Goal: Obtain resource: Download file/media

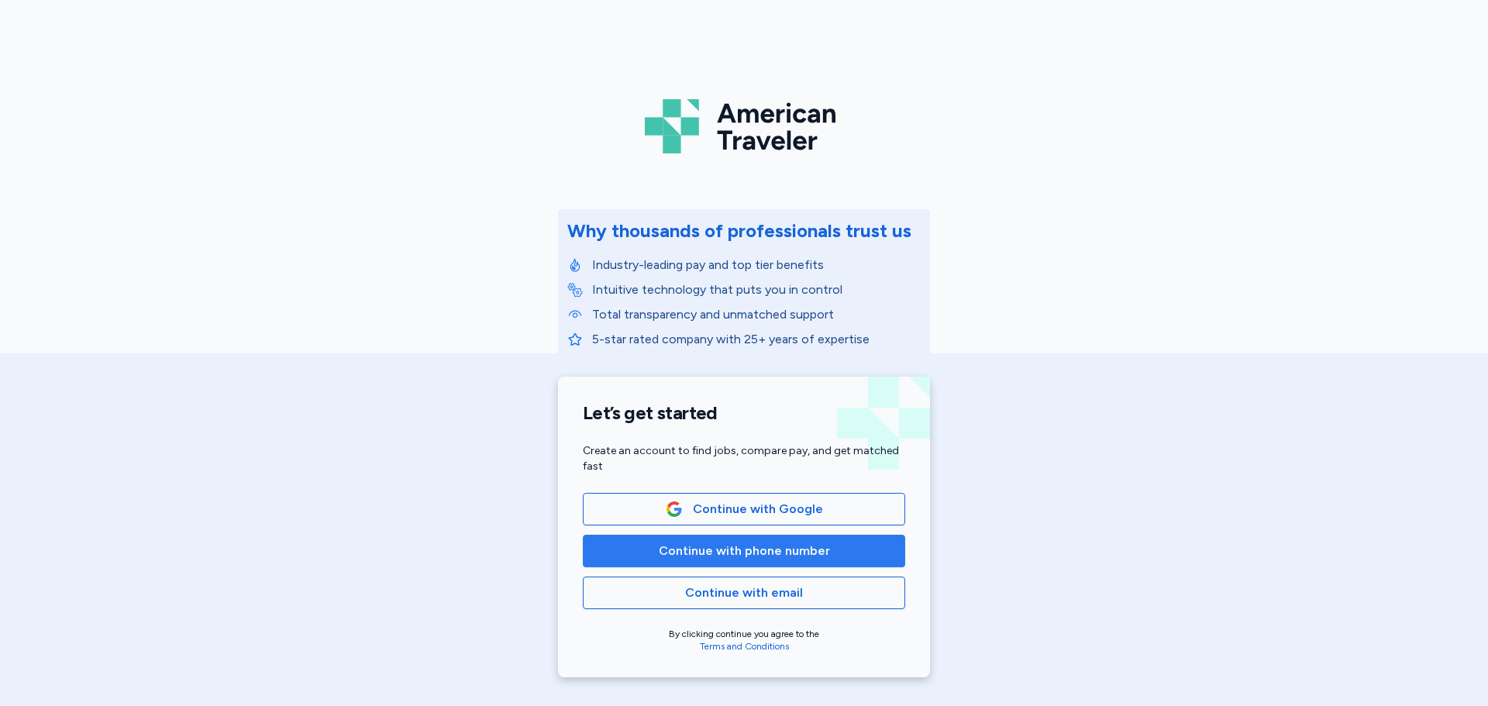
click at [761, 548] on span "Continue with phone number" at bounding box center [744, 551] width 171 height 19
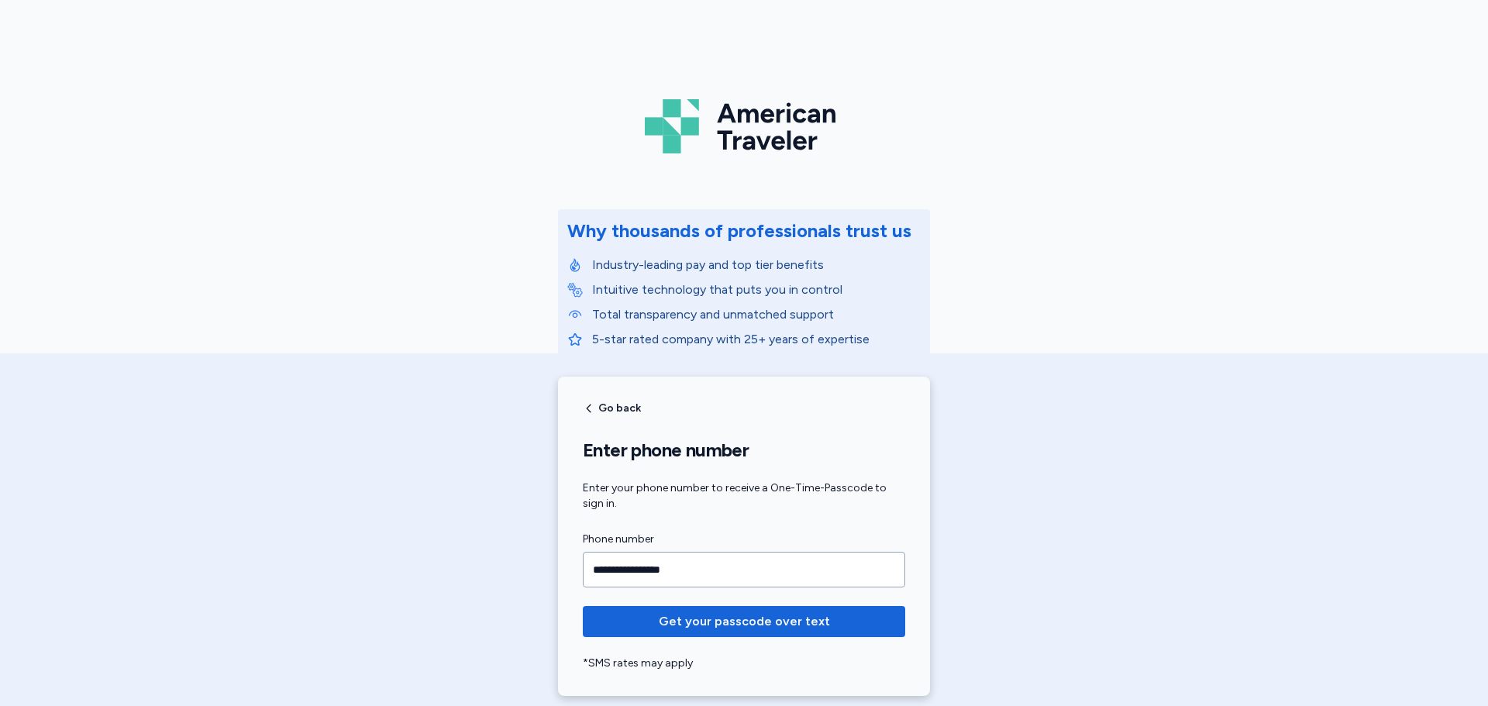
type input "**********"
click at [583, 606] on button "Get your passcode over text" at bounding box center [744, 621] width 322 height 31
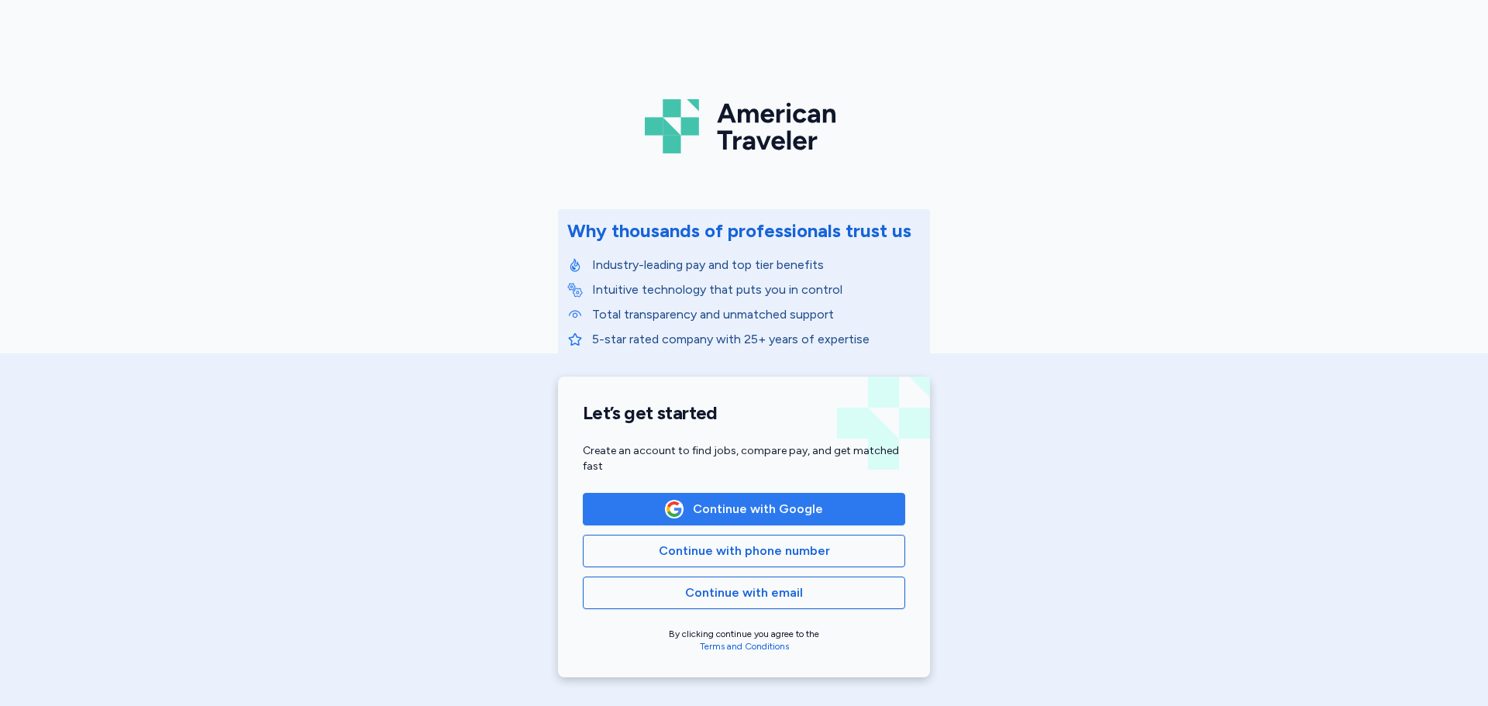
click at [705, 508] on span "Continue with Google" at bounding box center [758, 509] width 130 height 19
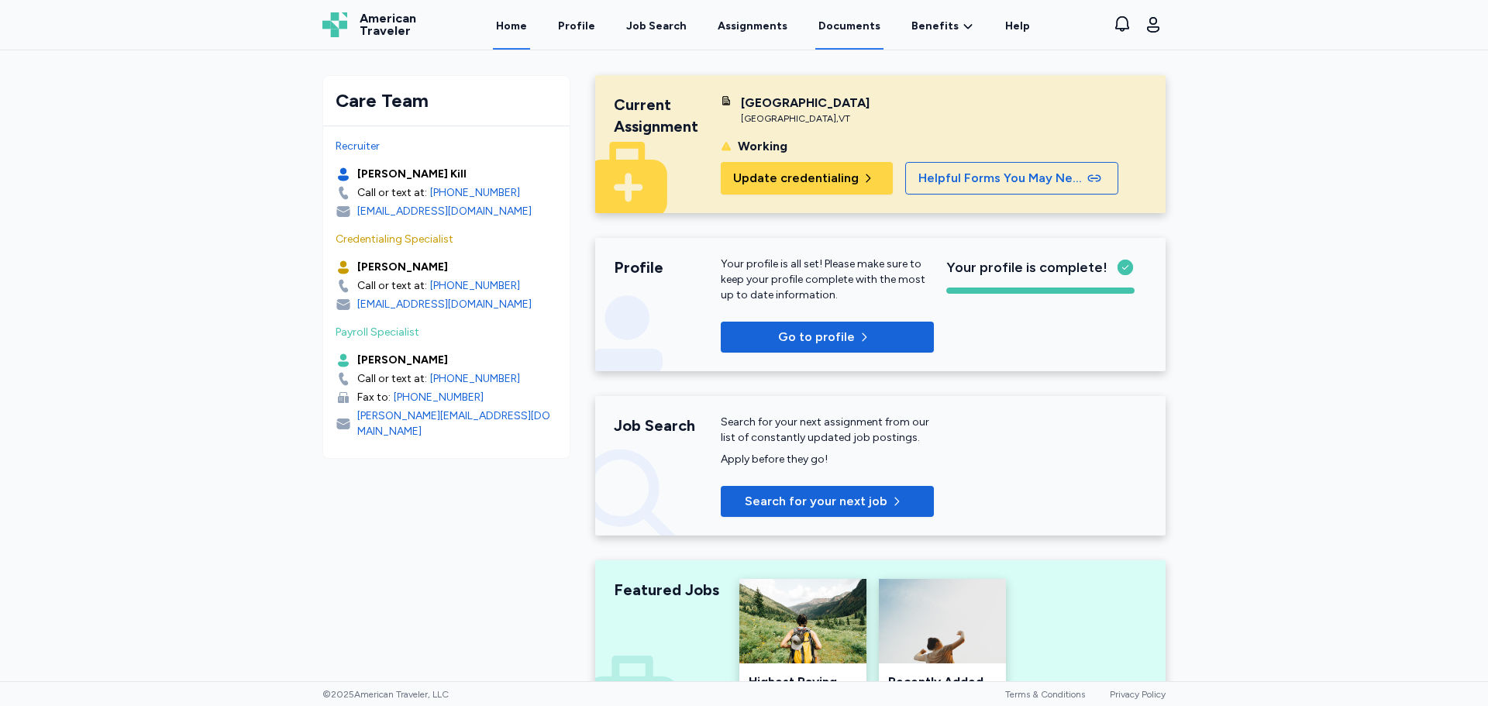
click at [848, 29] on link "Documents" at bounding box center [849, 26] width 68 height 48
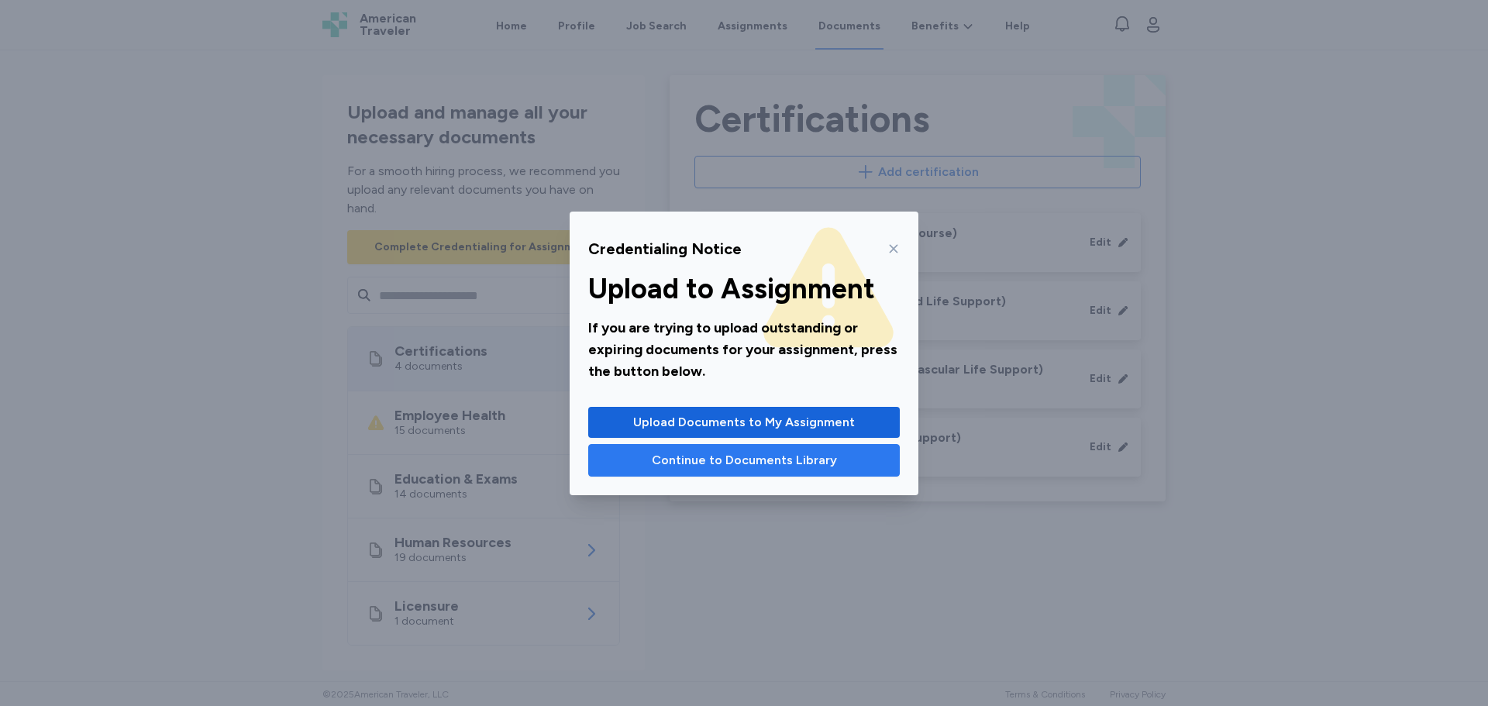
click at [789, 460] on span "Continue to Documents Library" at bounding box center [744, 460] width 185 height 19
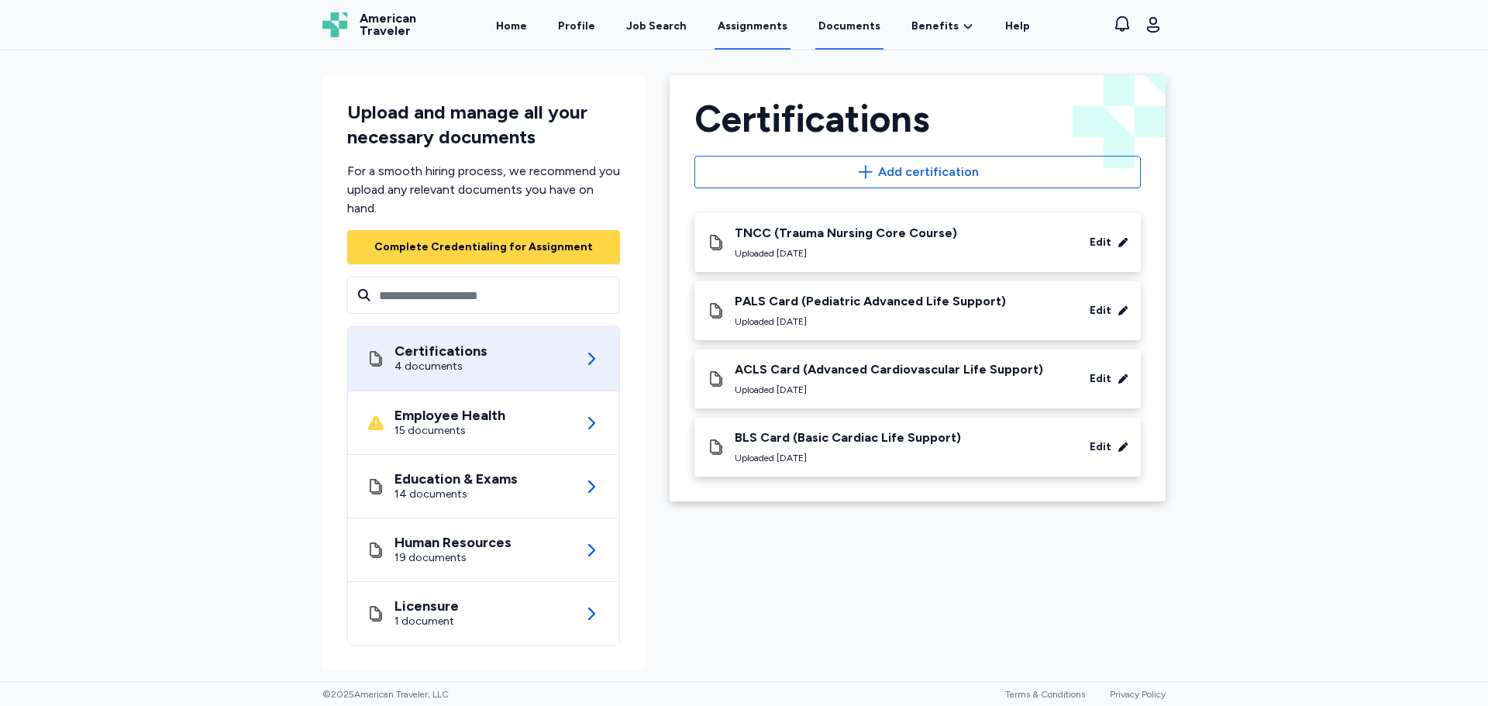
click at [751, 18] on link "Assignments" at bounding box center [752, 26] width 76 height 48
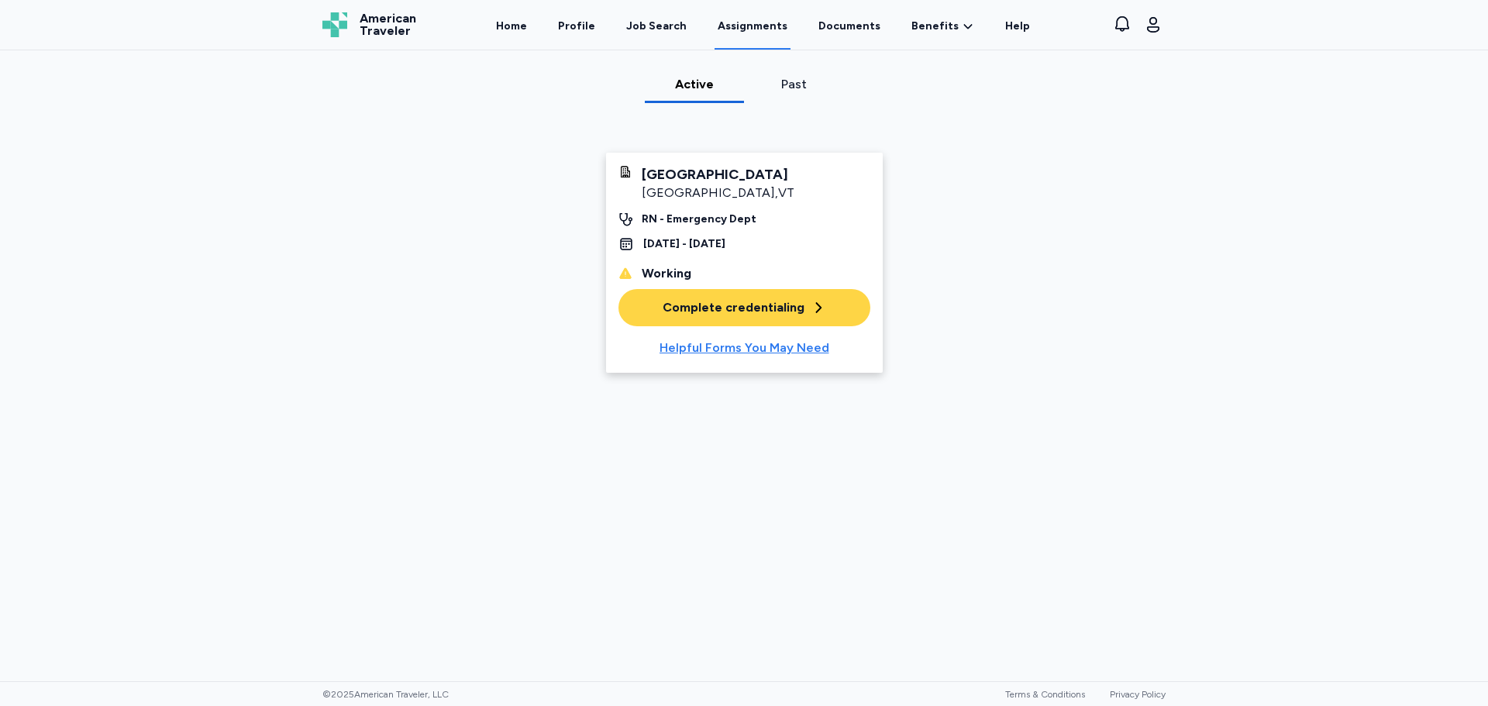
click at [704, 352] on div "Helpful Forms You May Need" at bounding box center [744, 348] width 170 height 19
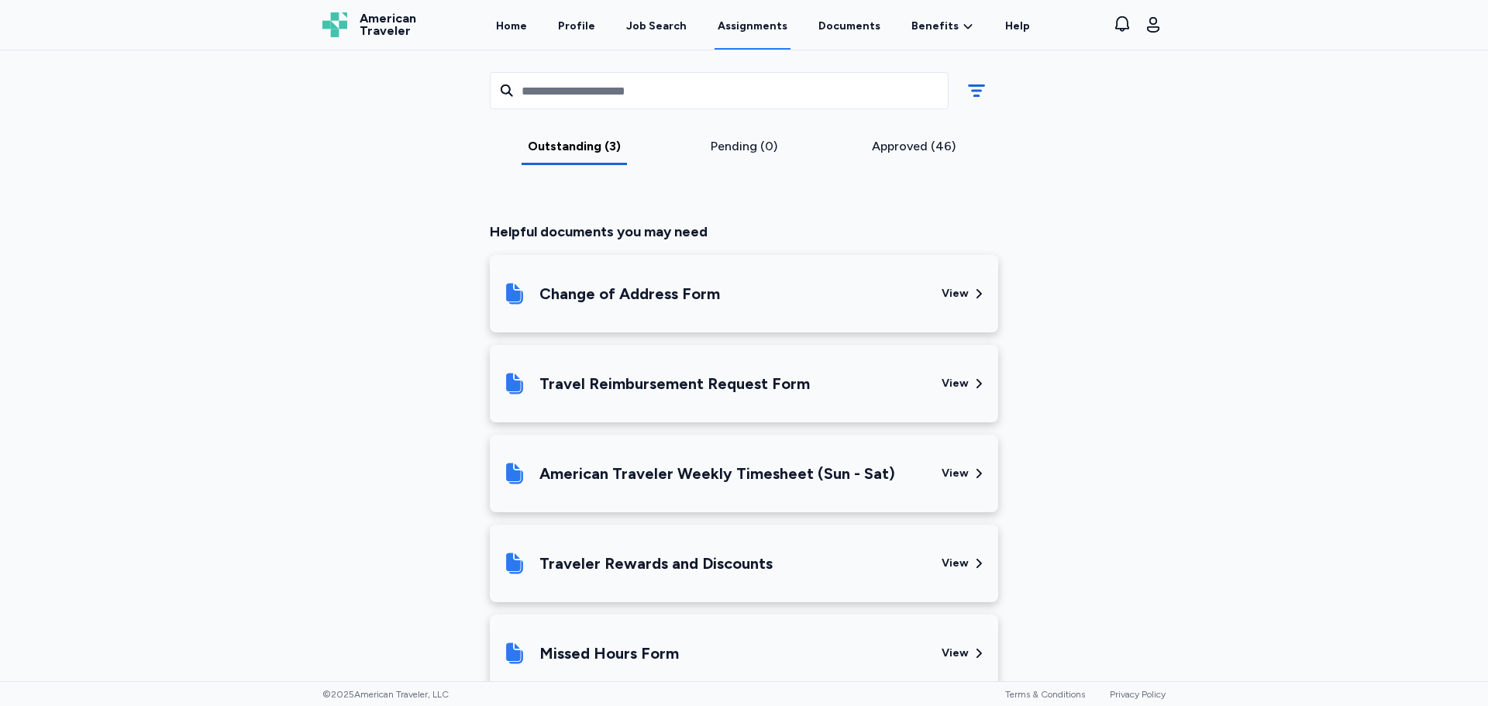
scroll to position [615, 0]
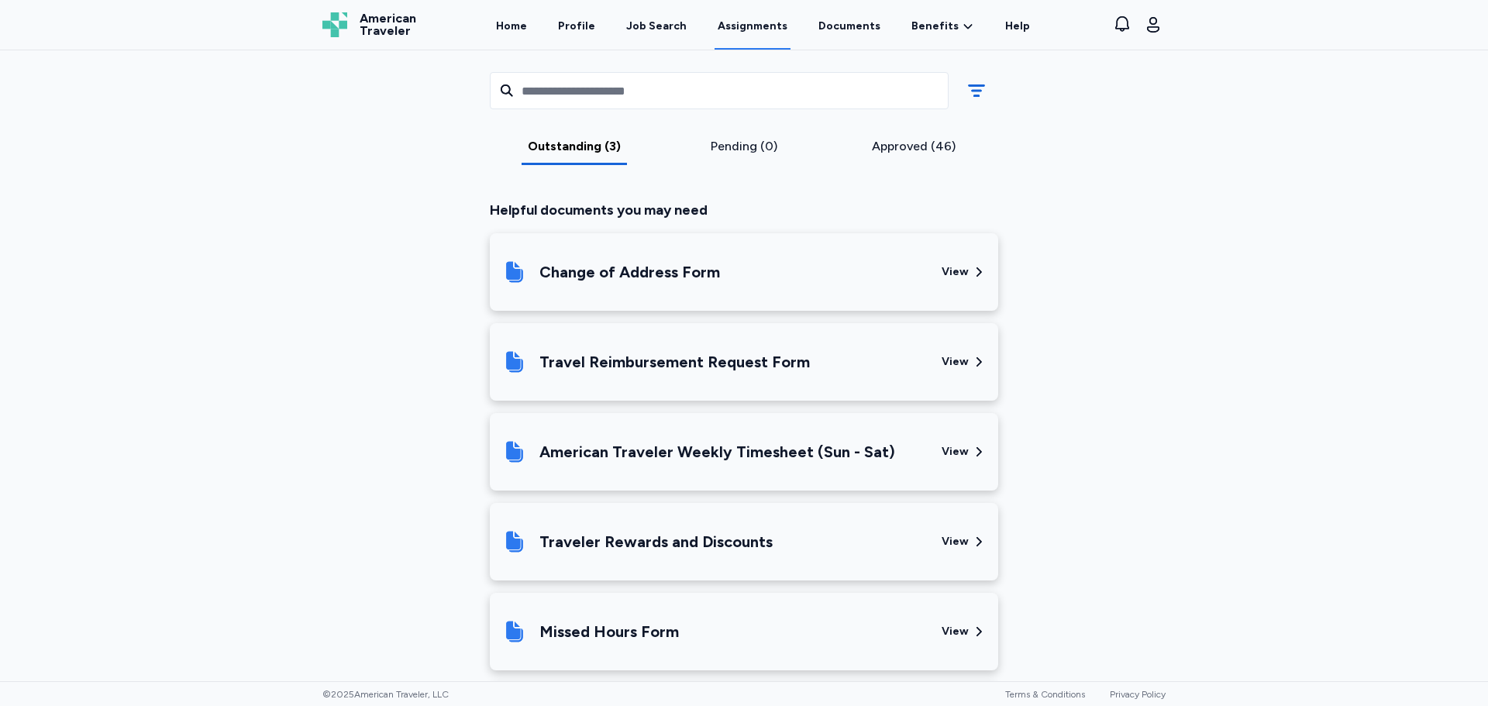
click at [718, 454] on div "American Traveler Weekly Timesheet (Sun - Sat)" at bounding box center [717, 452] width 356 height 22
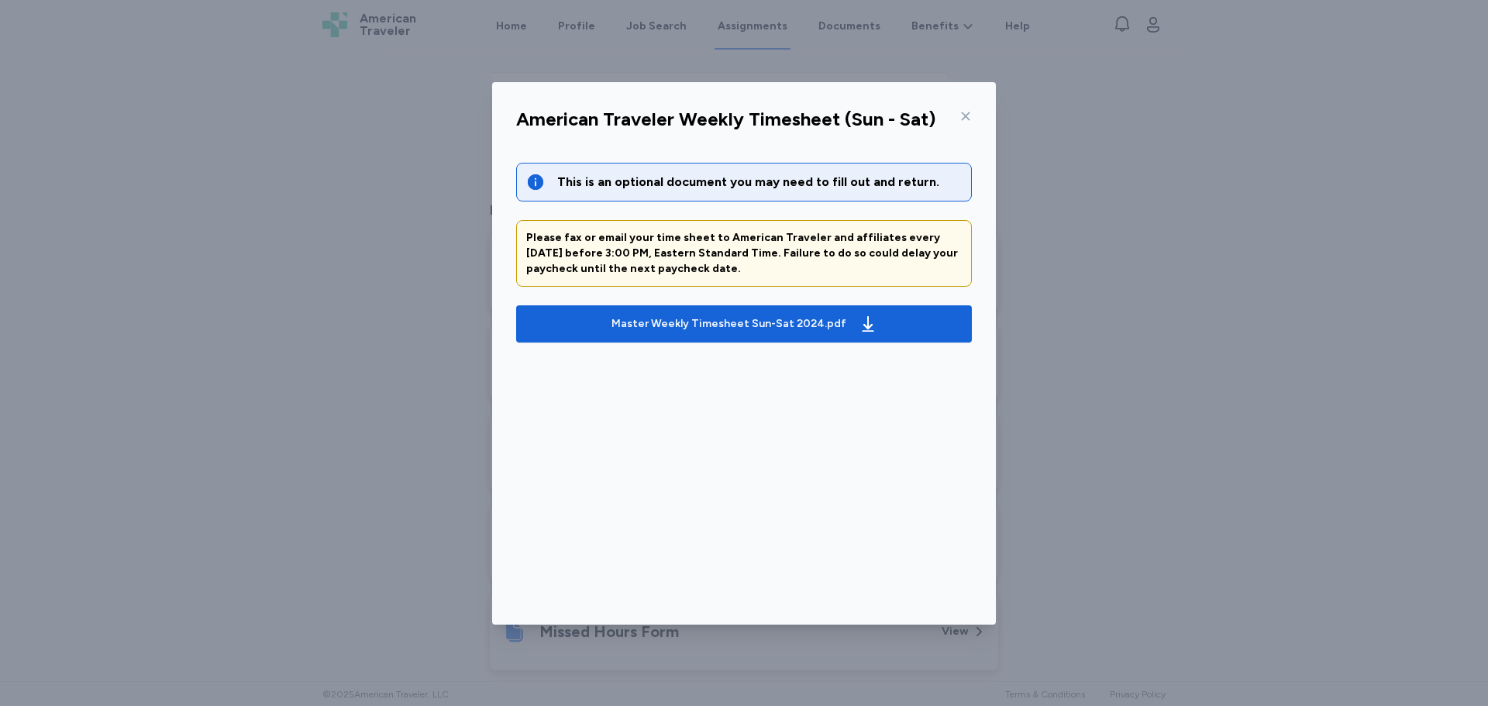
click at [688, 303] on div "This is an optional document you may need to fill out and return. Please fax or…" at bounding box center [744, 253] width 456 height 180
click at [692, 323] on div "Master Weekly Timesheet Sun-Sat 2024.pdf" at bounding box center [728, 323] width 235 height 15
